Goal: Information Seeking & Learning: Learn about a topic

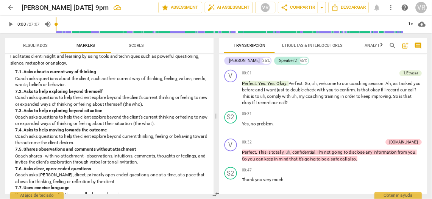
scroll to position [656, 0]
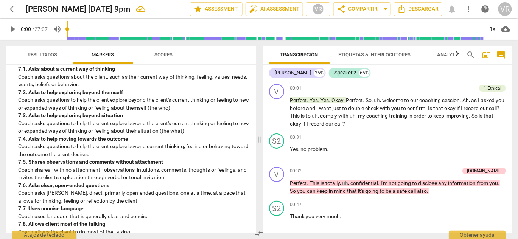
click at [189, 112] on p "Coach asks questions to help the client explore beyond the client's current thi…" at bounding box center [134, 104] width 232 height 16
drag, startPoint x: 87, startPoint y: 114, endPoint x: 52, endPoint y: 115, distance: 34.8
click at [68, 112] on p "Coach asks questions to help the client explore beyond the client's current thi…" at bounding box center [134, 104] width 232 height 16
drag, startPoint x: 52, startPoint y: 115, endPoint x: 21, endPoint y: 115, distance: 30.7
click at [47, 112] on p "Coach asks questions to help the client explore beyond the client's current thi…" at bounding box center [134, 104] width 232 height 16
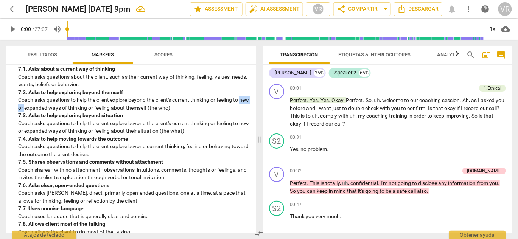
drag, startPoint x: 21, startPoint y: 115, endPoint x: 1, endPoint y: 115, distance: 20.1
click at [1, 116] on div "Resultados Markers Scores ICF PCC Indicadores de Coaching (2020) visibility 1. …" at bounding box center [129, 139] width 259 height 199
click at [1, 115] on div "Resultados Markers Scores ICF PCC Indicadores de Coaching (2020) visibility 1. …" at bounding box center [129, 139] width 259 height 199
click at [109, 158] on p "Coach asks questions to help the client explore beyond current thinking, feelin…" at bounding box center [134, 151] width 232 height 16
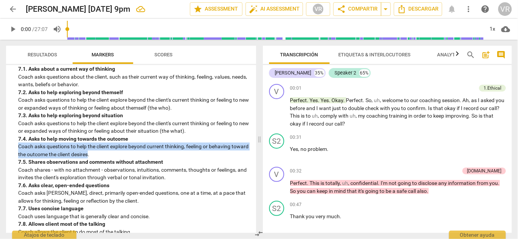
drag, startPoint x: 42, startPoint y: 157, endPoint x: 3, endPoint y: 152, distance: 39.4
click at [3, 152] on div "Resultados Markers Scores ICF PCC Indicadores de Coaching (2020) visibility 1. …" at bounding box center [129, 139] width 259 height 199
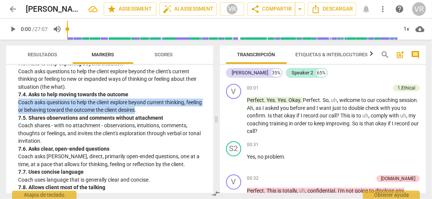
scroll to position [740, 0]
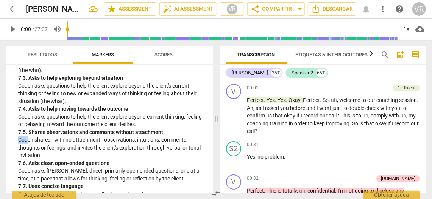
drag, startPoint x: 161, startPoint y: 148, endPoint x: 29, endPoint y: 153, distance: 132.6
click at [29, 153] on div "7. 5. Shares observations and comments without attachment Coach shares - with n…" at bounding box center [112, 144] width 189 height 31
